Goal: Find specific page/section: Find specific page/section

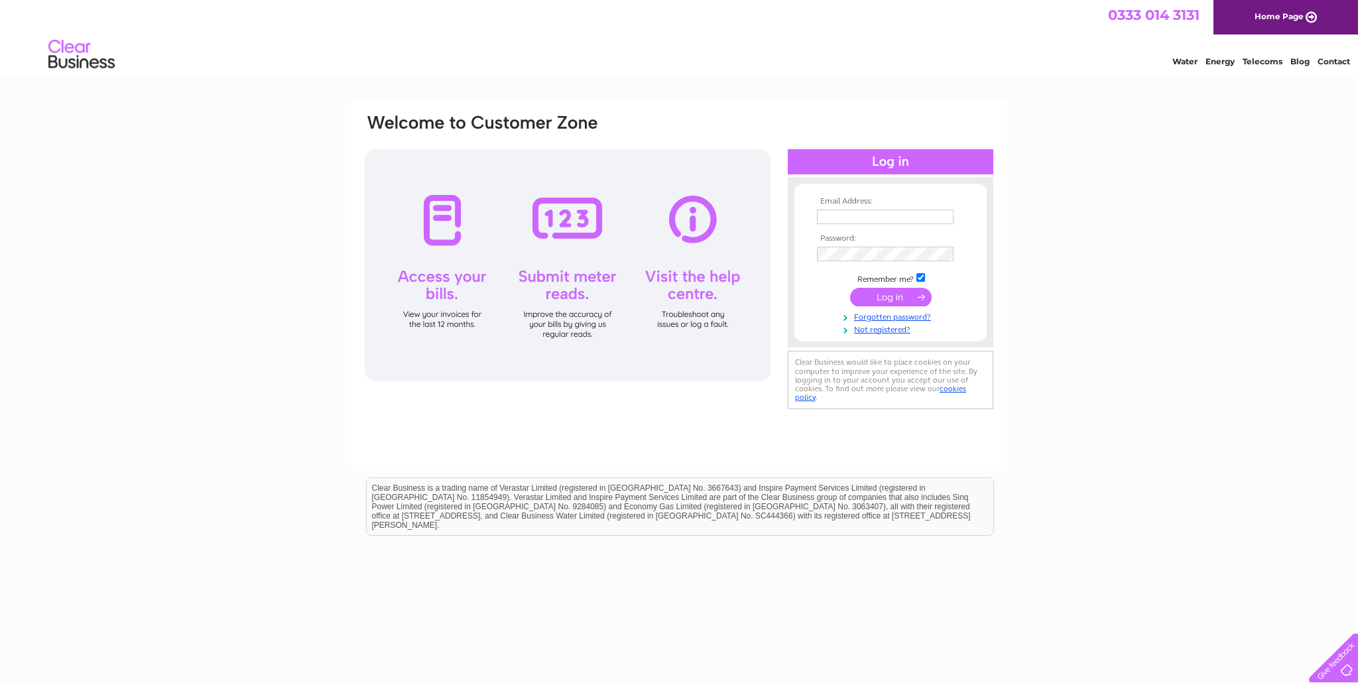
type input "[EMAIL_ADDRESS][DOMAIN_NAME]"
click at [886, 292] on input "submit" at bounding box center [891, 297] width 82 height 19
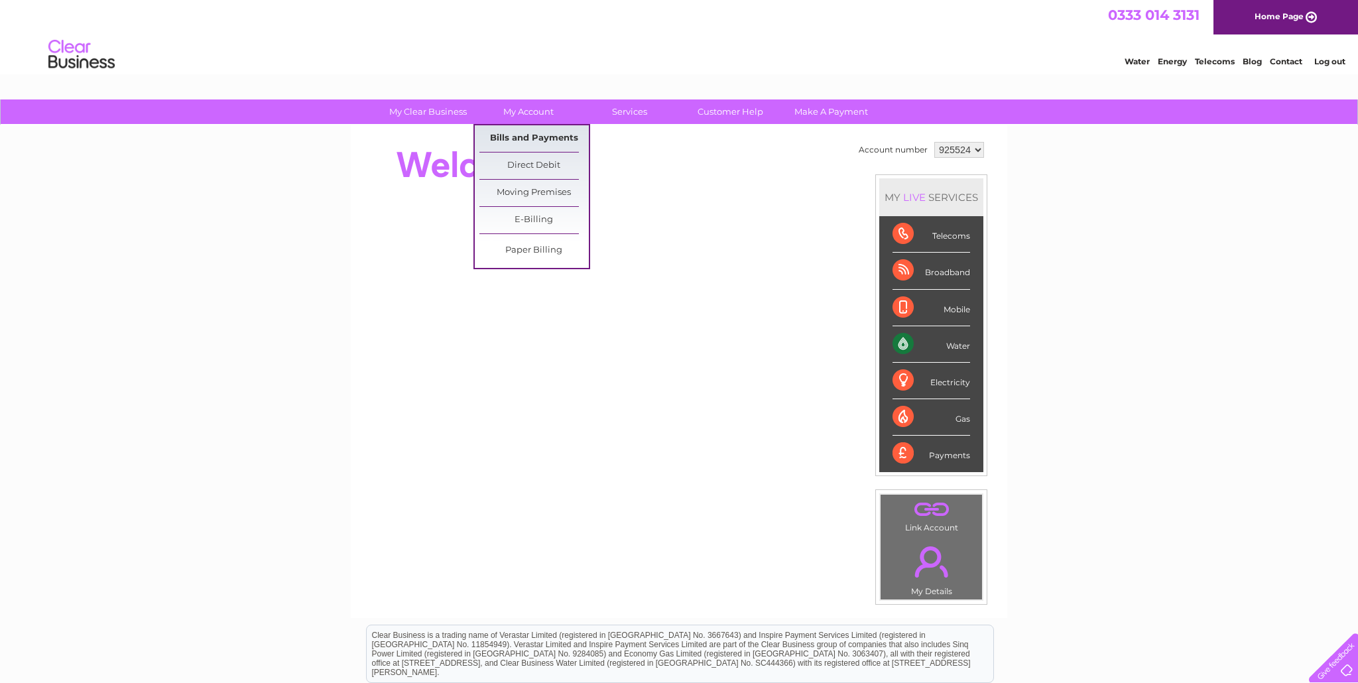
click at [526, 140] on link "Bills and Payments" at bounding box center [533, 138] width 109 height 27
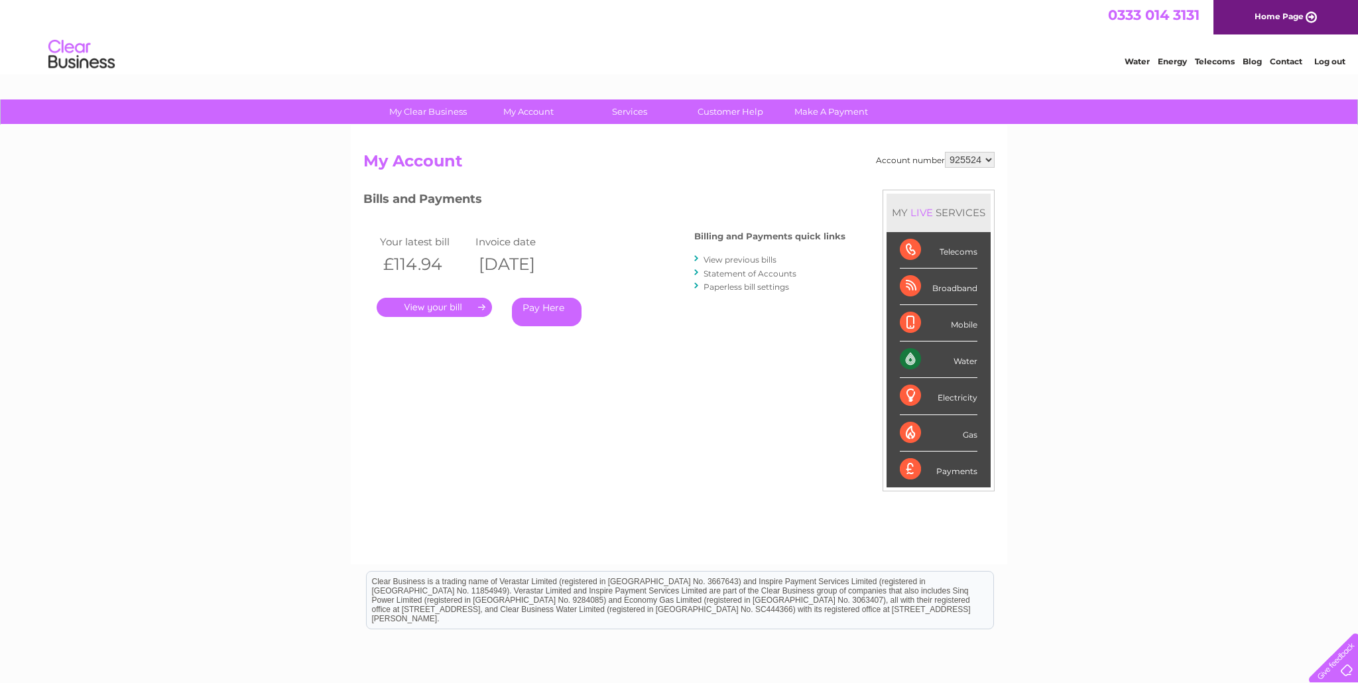
click at [446, 306] on link "." at bounding box center [434, 307] width 115 height 19
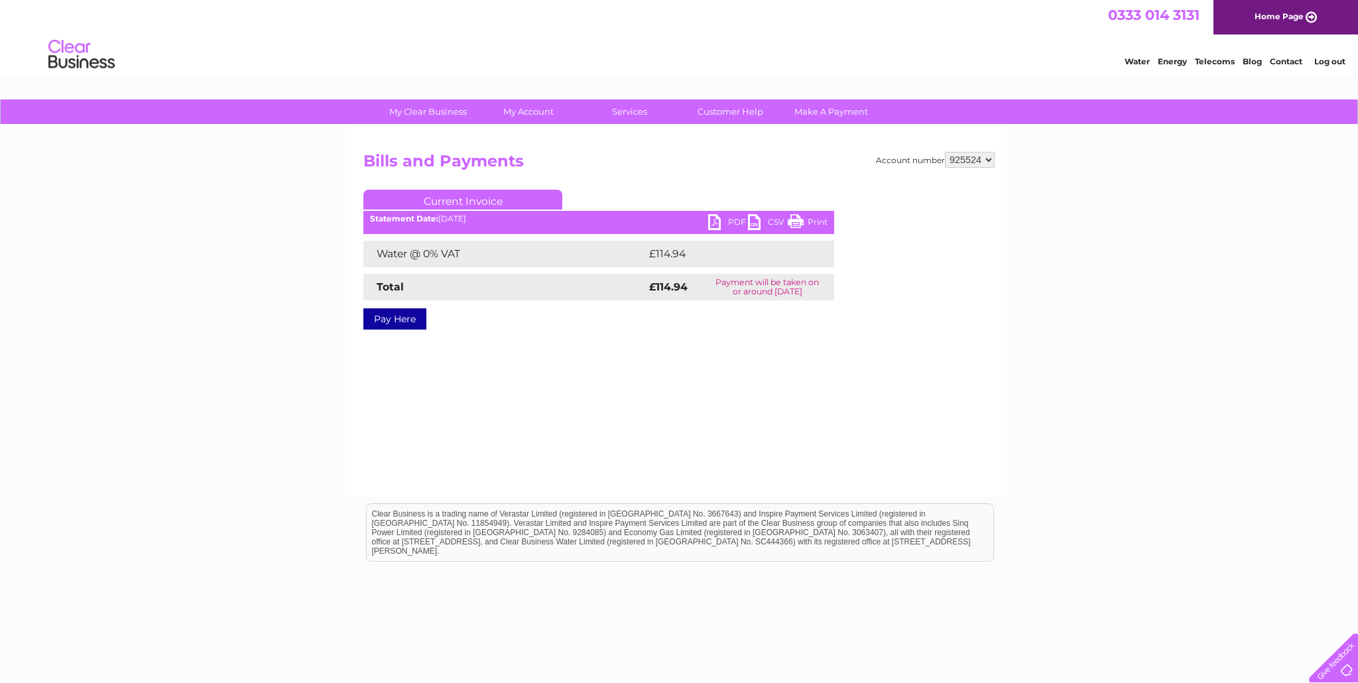
click at [728, 219] on link "PDF" at bounding box center [728, 223] width 40 height 19
